Goal: Find specific page/section: Find specific page/section

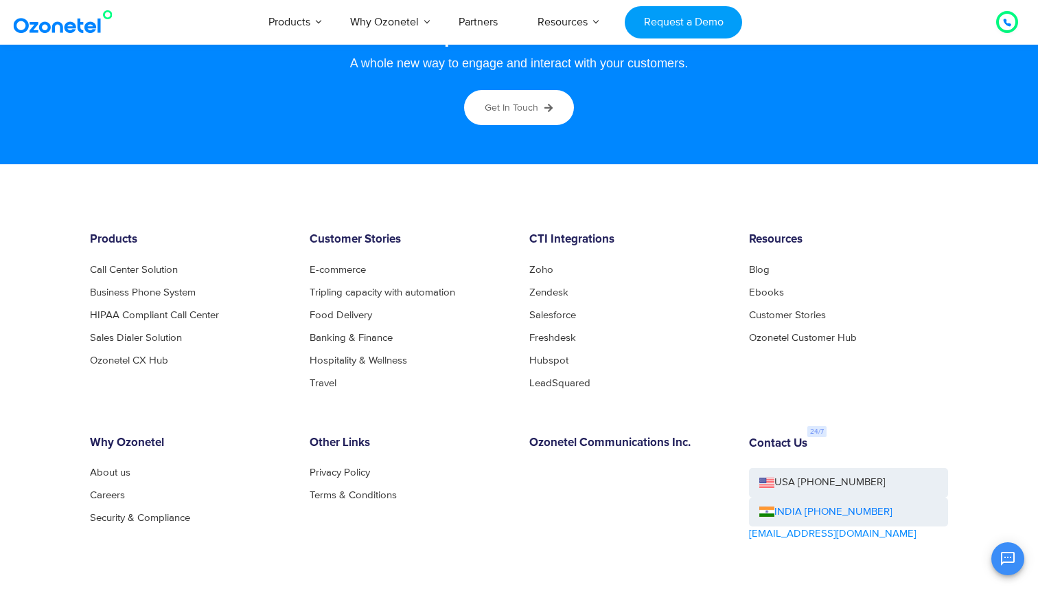
scroll to position [7487, 0]
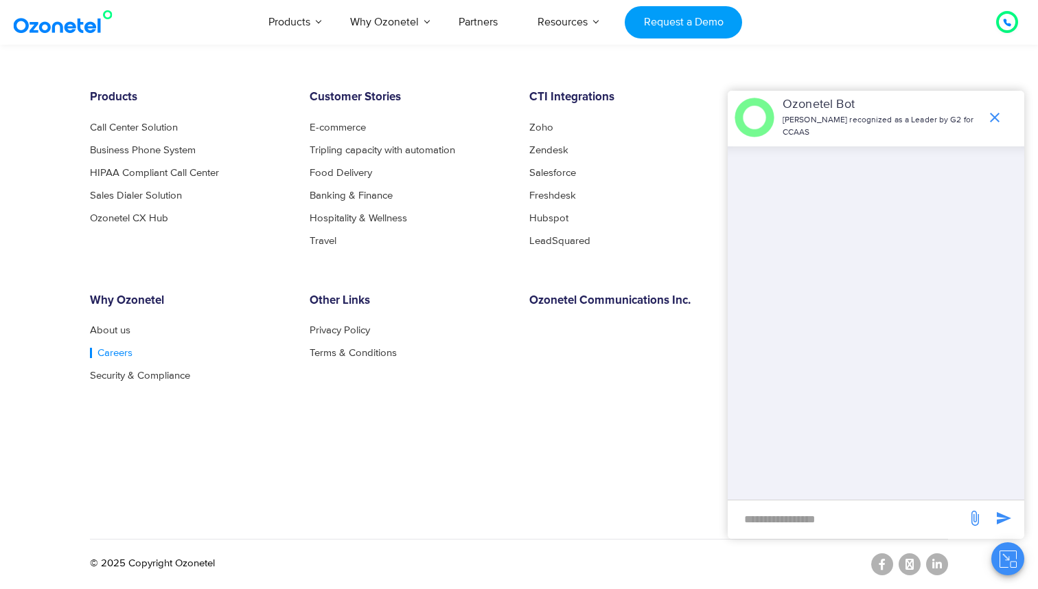
click at [106, 353] on link "Careers" at bounding box center [111, 353] width 43 height 10
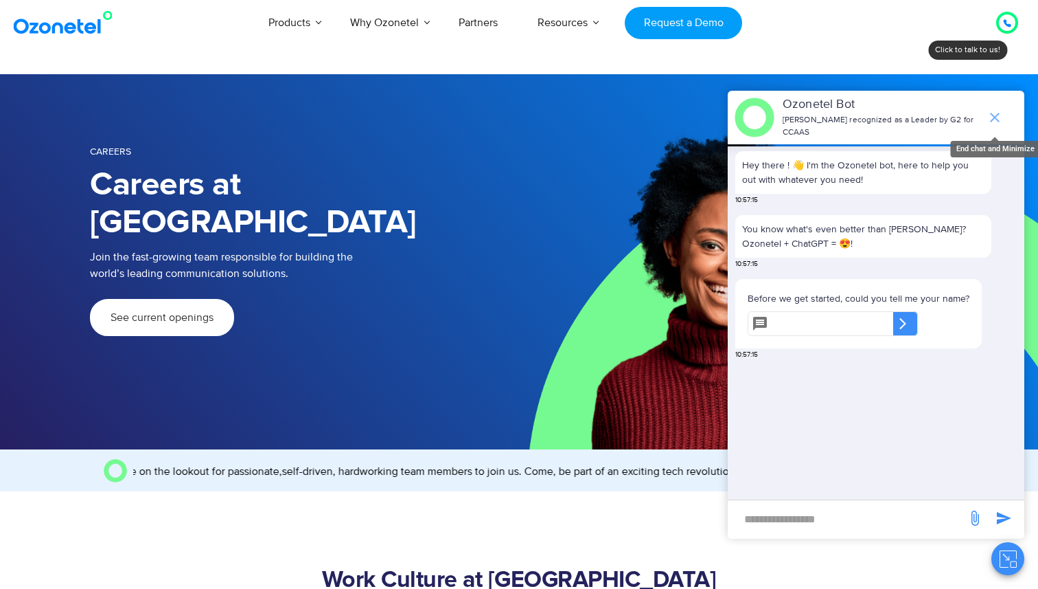
click at [997, 116] on icon "end chat or minimize" at bounding box center [995, 117] width 16 height 16
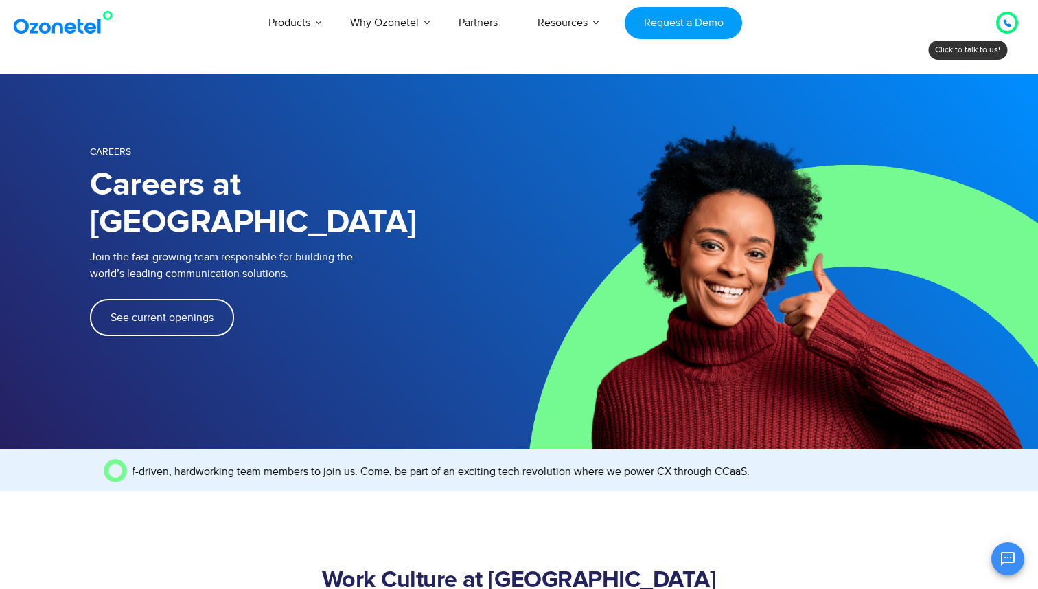
click at [170, 299] on link "See current openings" at bounding box center [162, 317] width 144 height 37
